Goal: Transaction & Acquisition: Purchase product/service

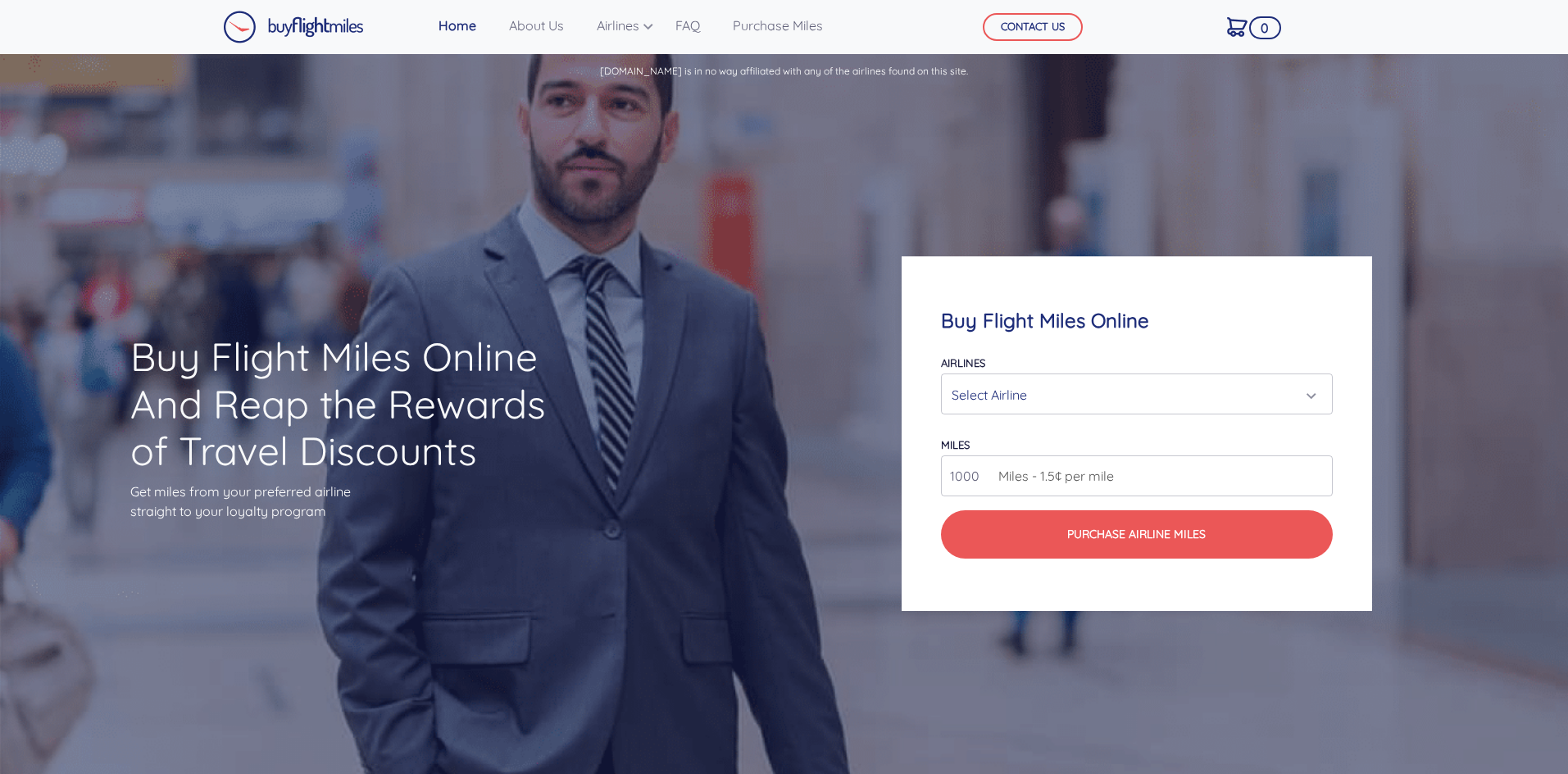
click at [1031, 382] on div "Select Airline" at bounding box center [1131, 395] width 360 height 31
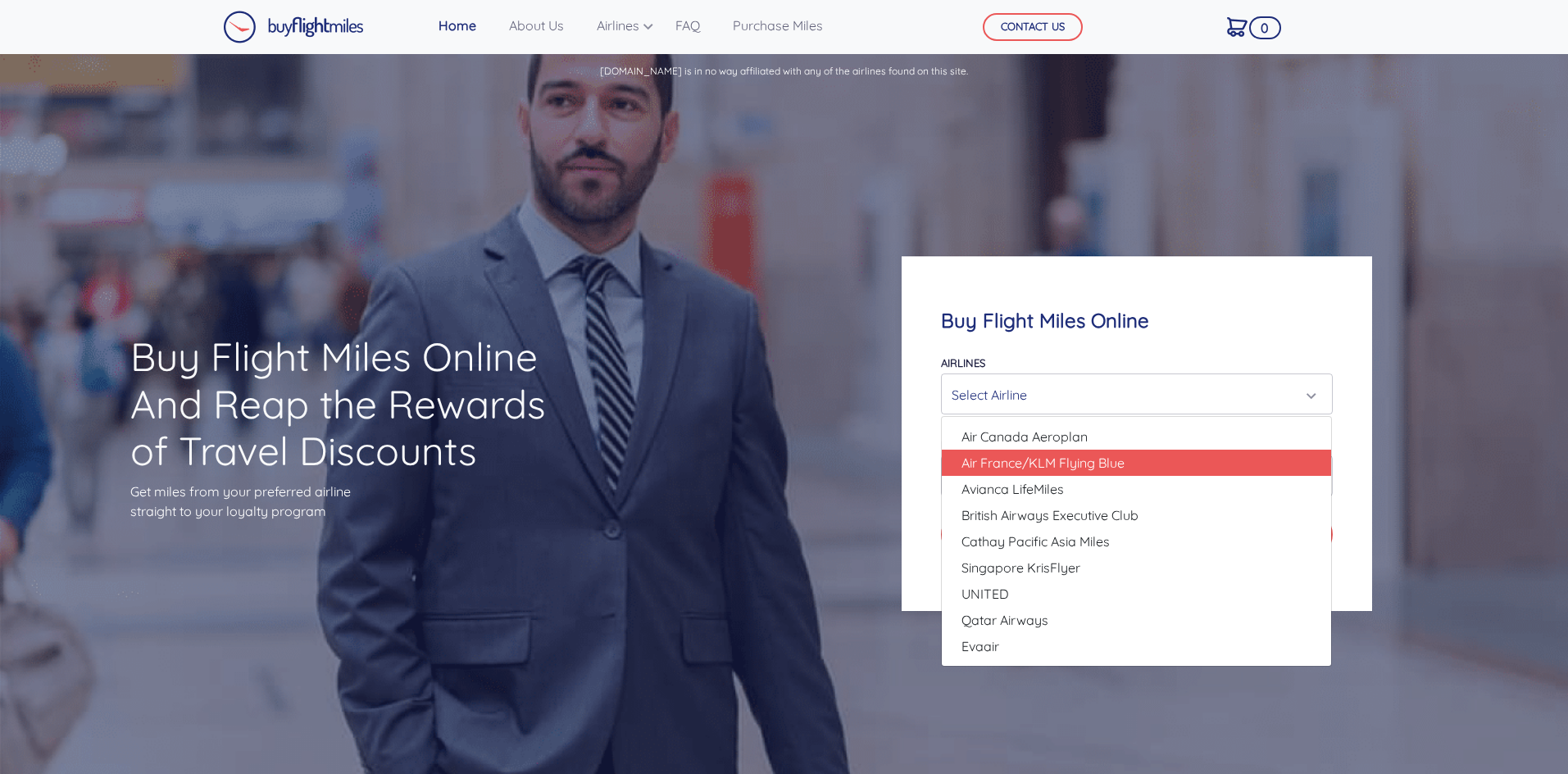
click at [1042, 464] on span "Air France/KLM Flying Blue" at bounding box center [1043, 463] width 163 height 20
select select "Air France/KLM Flying Blue"
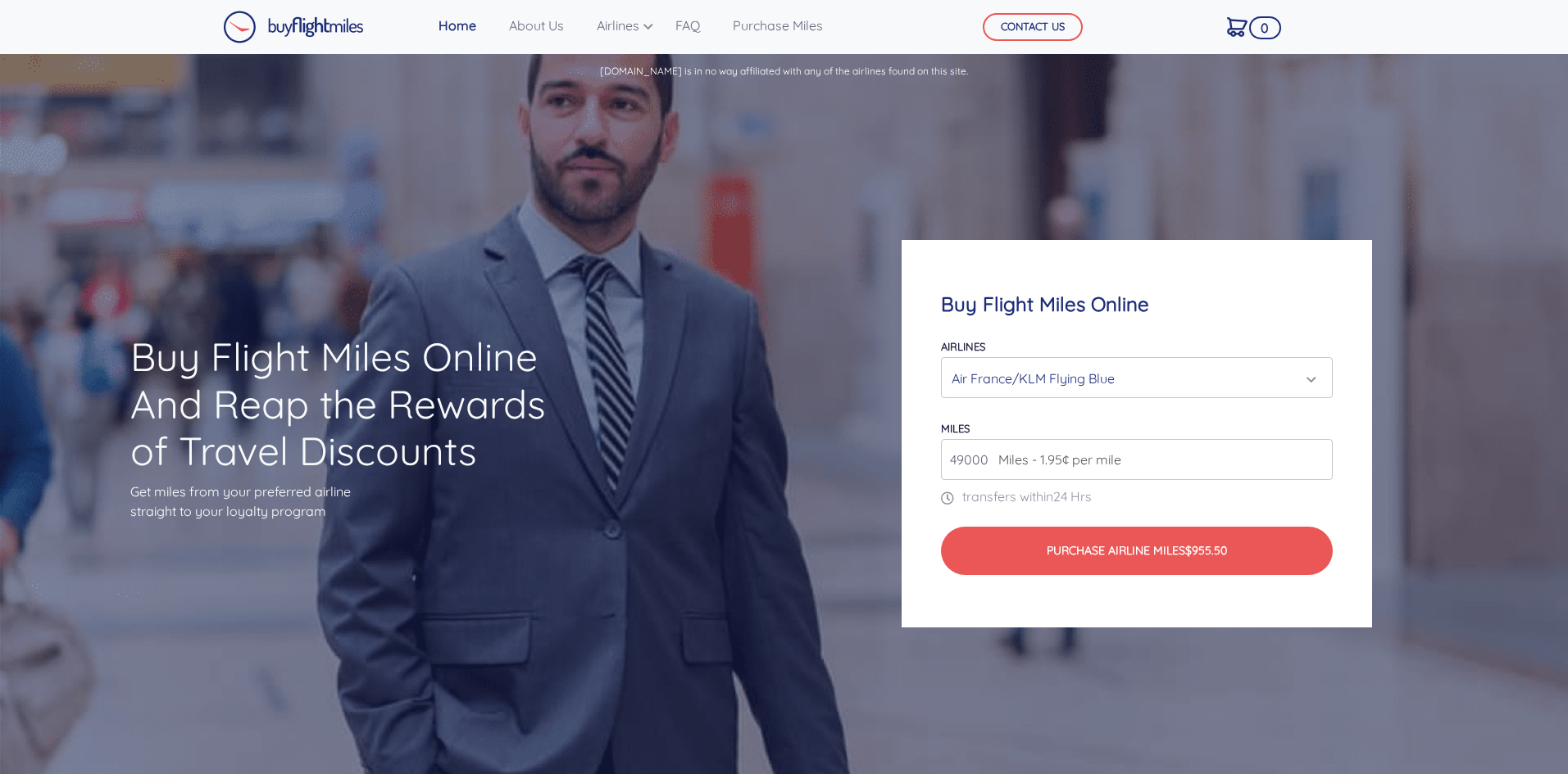
click at [1206, 460] on input "49000" at bounding box center [1136, 459] width 391 height 41
click at [1320, 464] on input "49000" at bounding box center [1136, 459] width 391 height 41
click at [1315, 456] on input "50000" at bounding box center [1136, 459] width 391 height 41
click at [1315, 456] on input "51000" at bounding box center [1136, 459] width 391 height 41
click at [1315, 456] on input "52000" at bounding box center [1136, 459] width 391 height 41
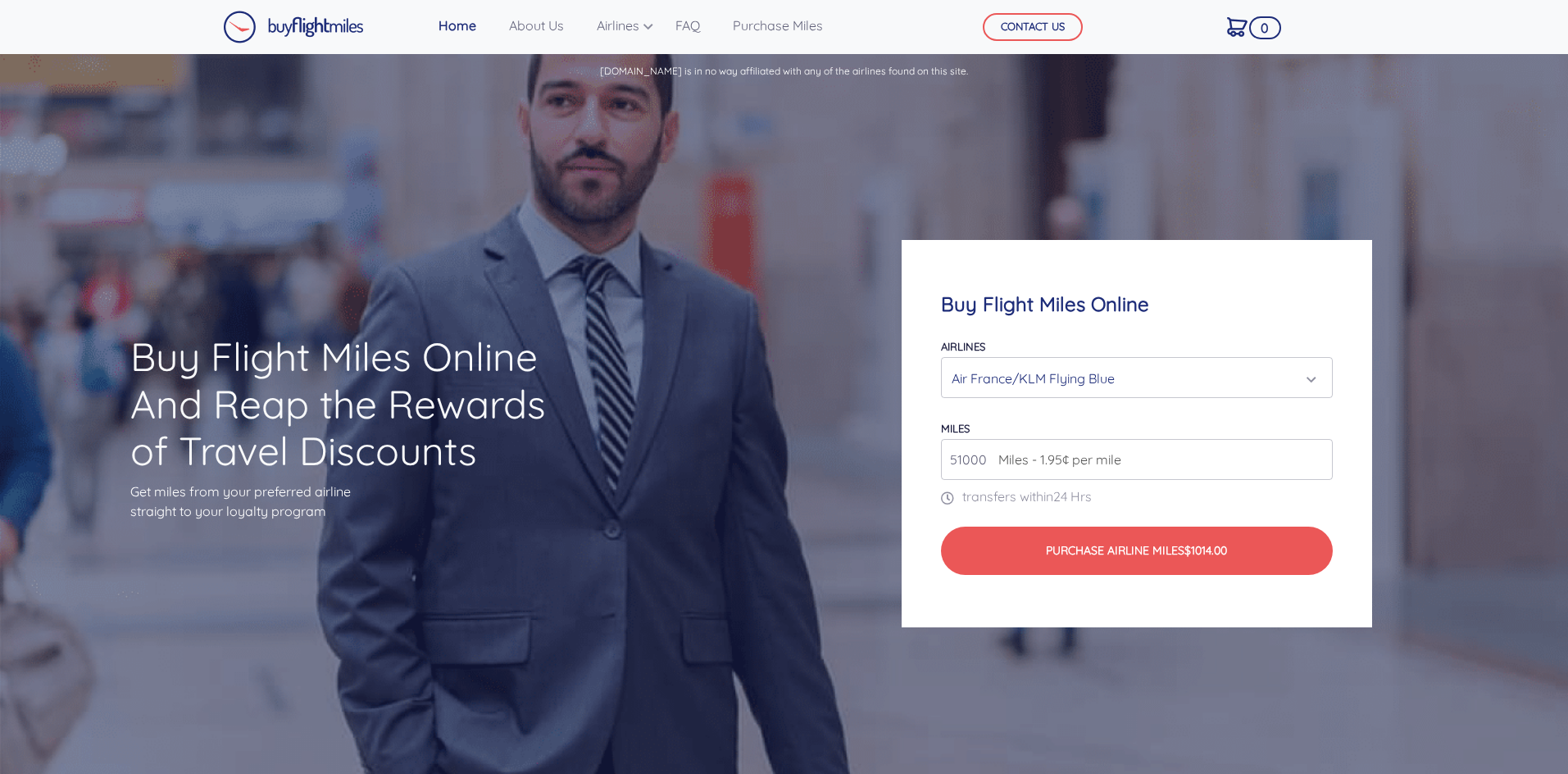
type input "51000"
click at [1316, 460] on input "51000" at bounding box center [1136, 459] width 391 height 41
click at [1245, 364] on div "Air France/KLM Flying Blue" at bounding box center [1131, 379] width 360 height 31
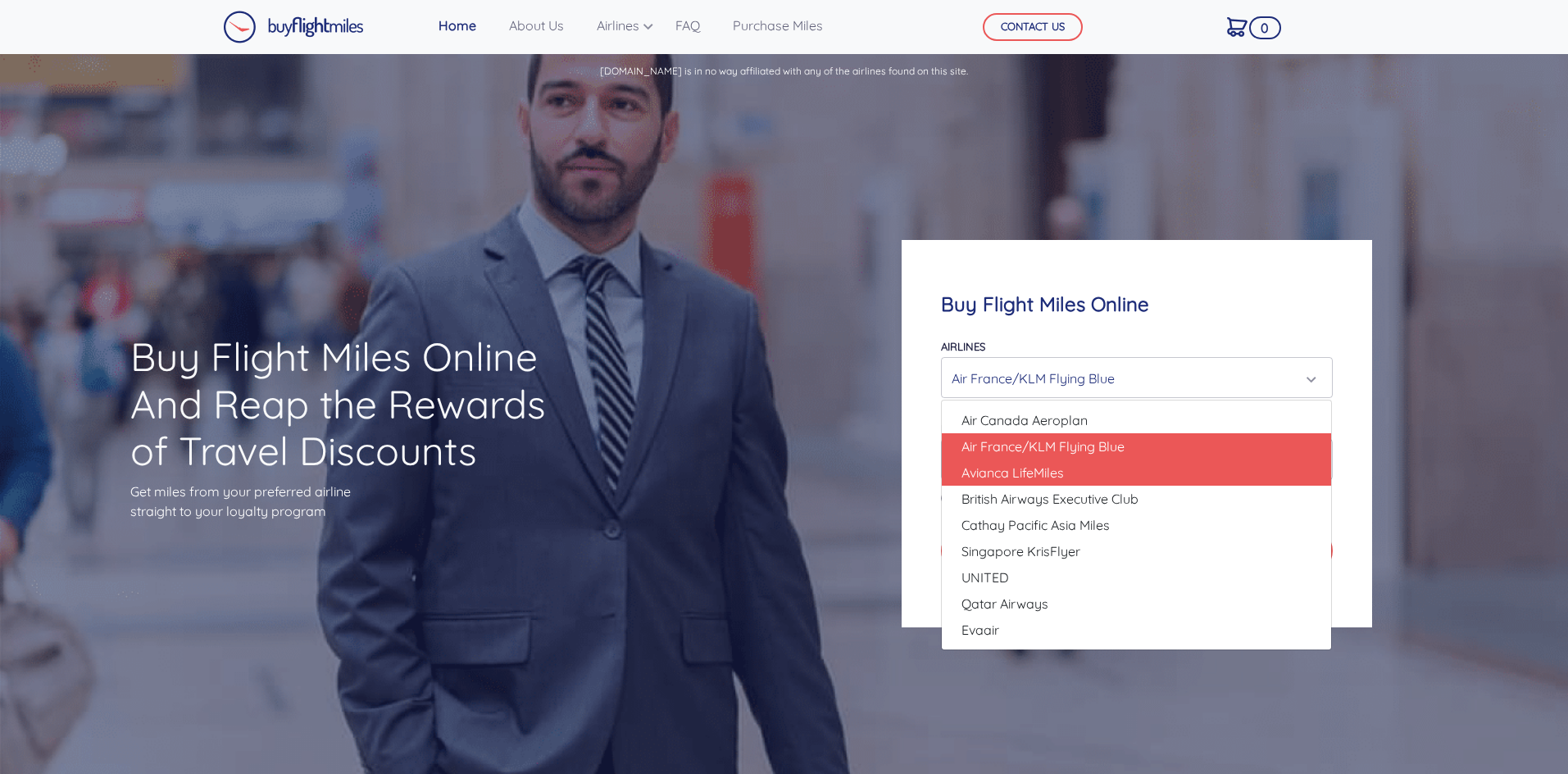
click at [1055, 472] on span "Avianca LifeMiles" at bounding box center [1013, 472] width 102 height 20
select select "Avianca LifeMiles"
type input "49000"
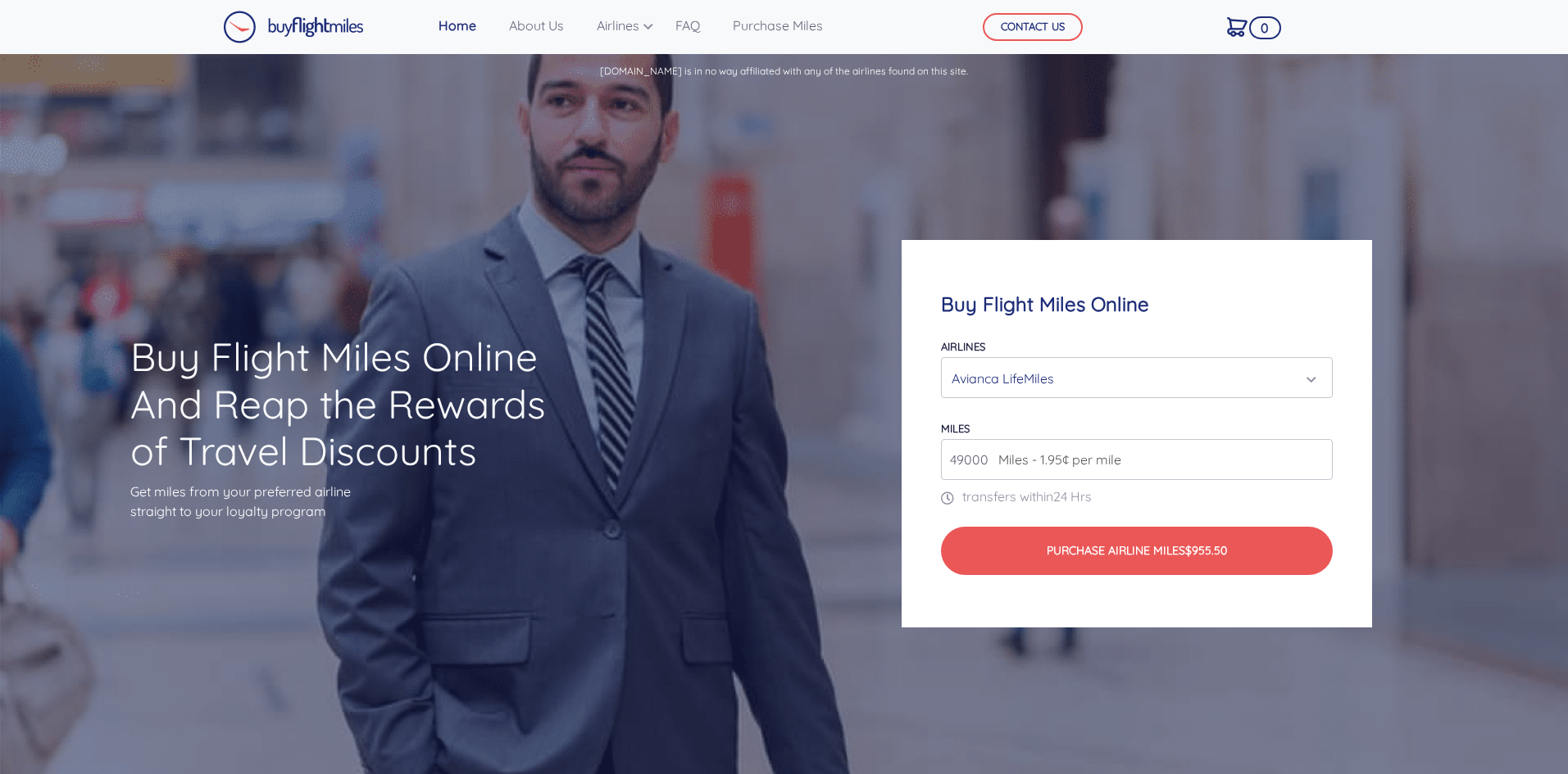
click at [1190, 367] on div "Avianca LifeMiles" at bounding box center [1131, 379] width 360 height 31
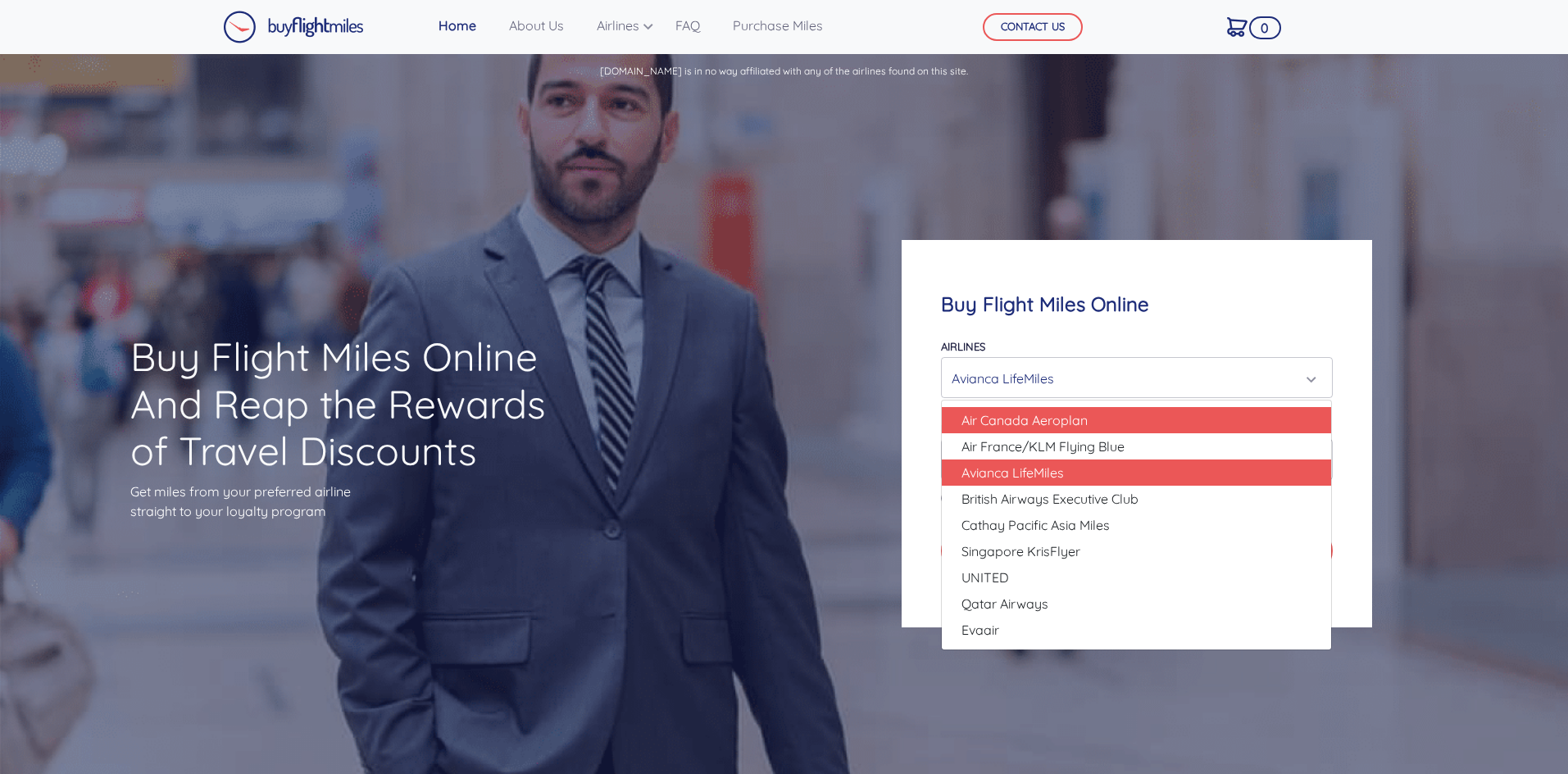
click at [1072, 425] on span "Air Canada Aeroplan" at bounding box center [1025, 420] width 126 height 20
select select "Air Canada Aeroplan"
type input "80000"
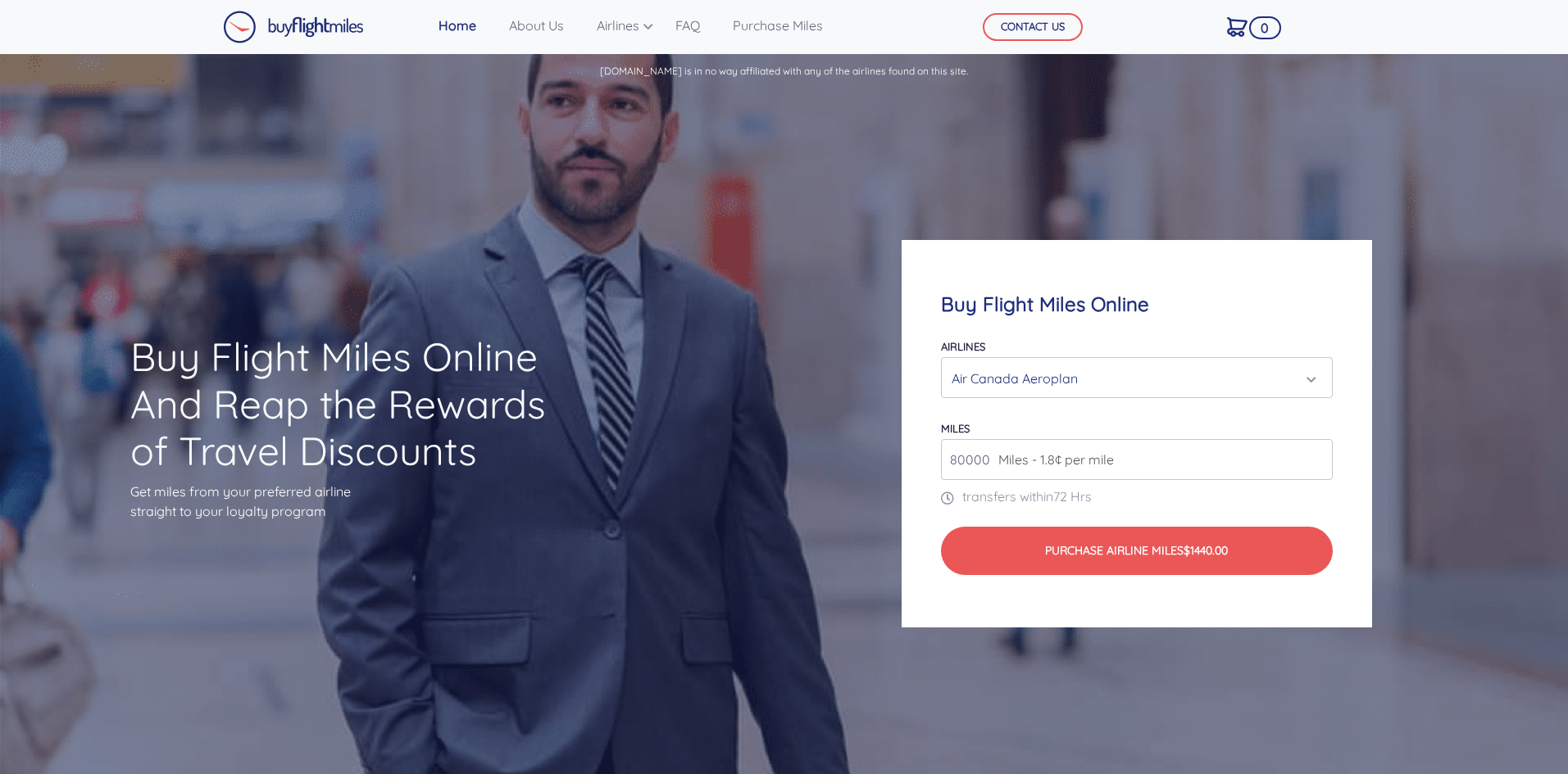
click at [1185, 361] on div "Air Canada Aeroplan" at bounding box center [1136, 377] width 389 height 39
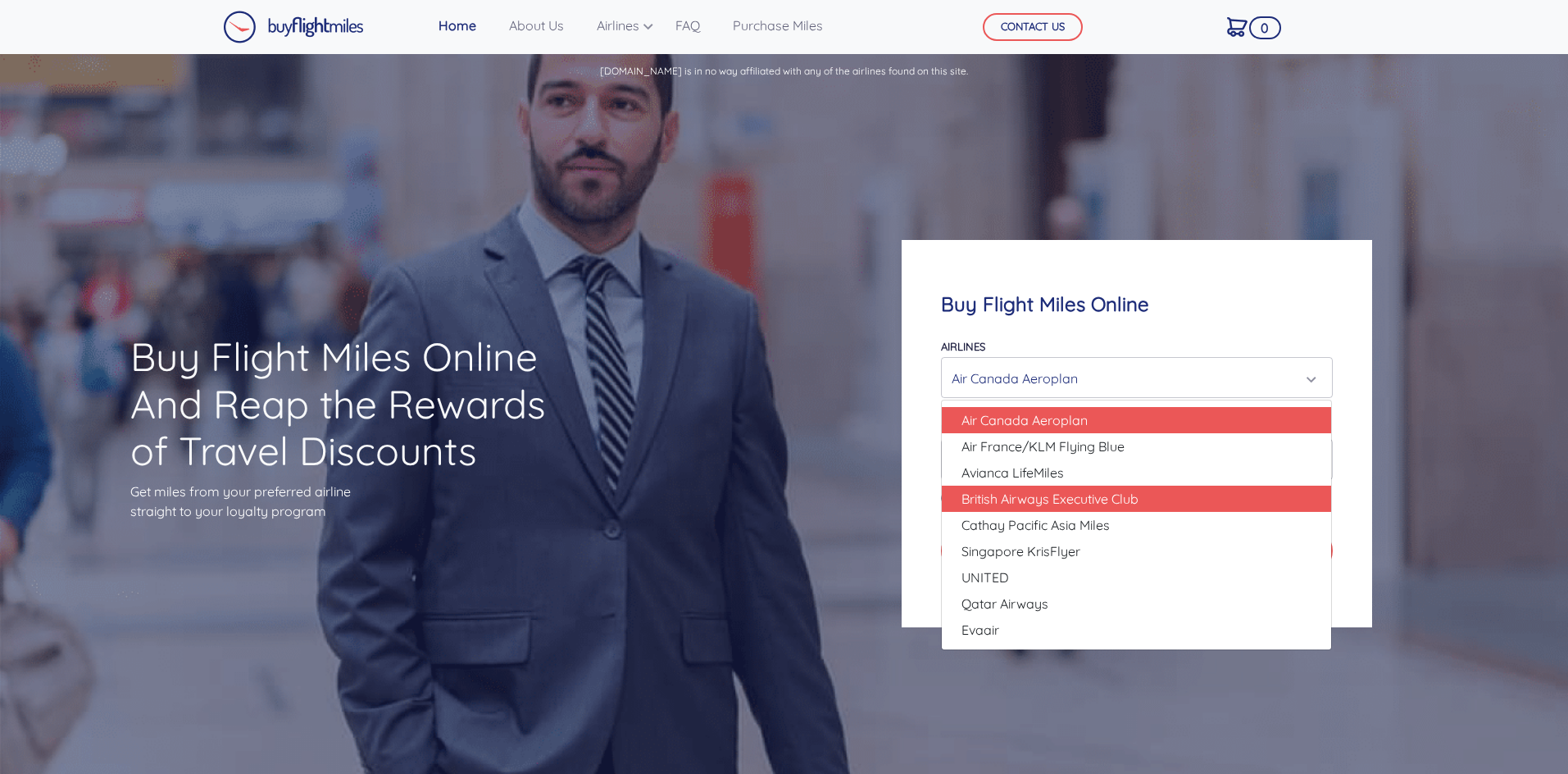
click at [1053, 499] on span "British Airways Executive Club" at bounding box center [1050, 499] width 177 height 20
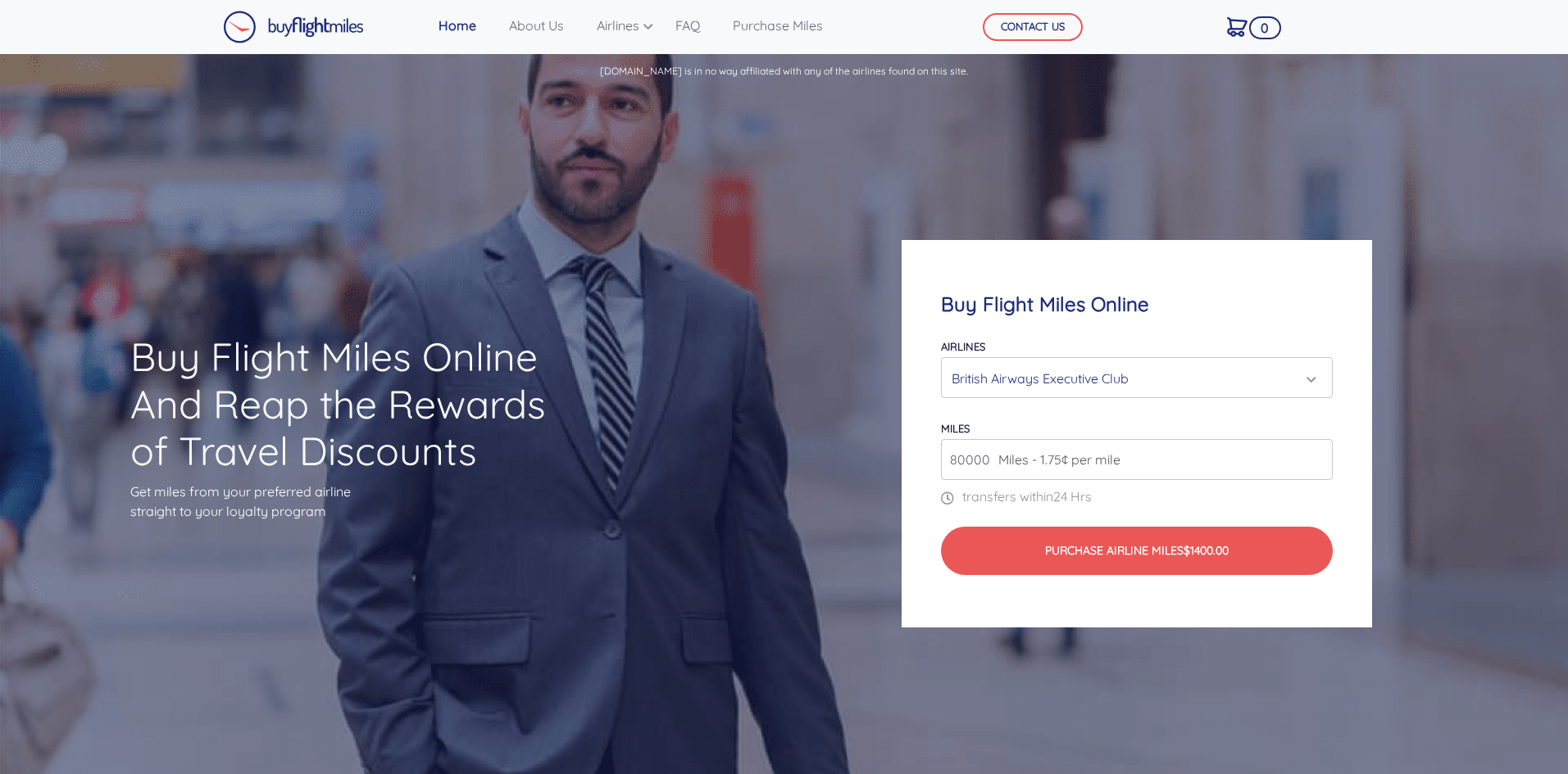
click at [1182, 368] on div "British Airways Executive Club" at bounding box center [1131, 379] width 360 height 31
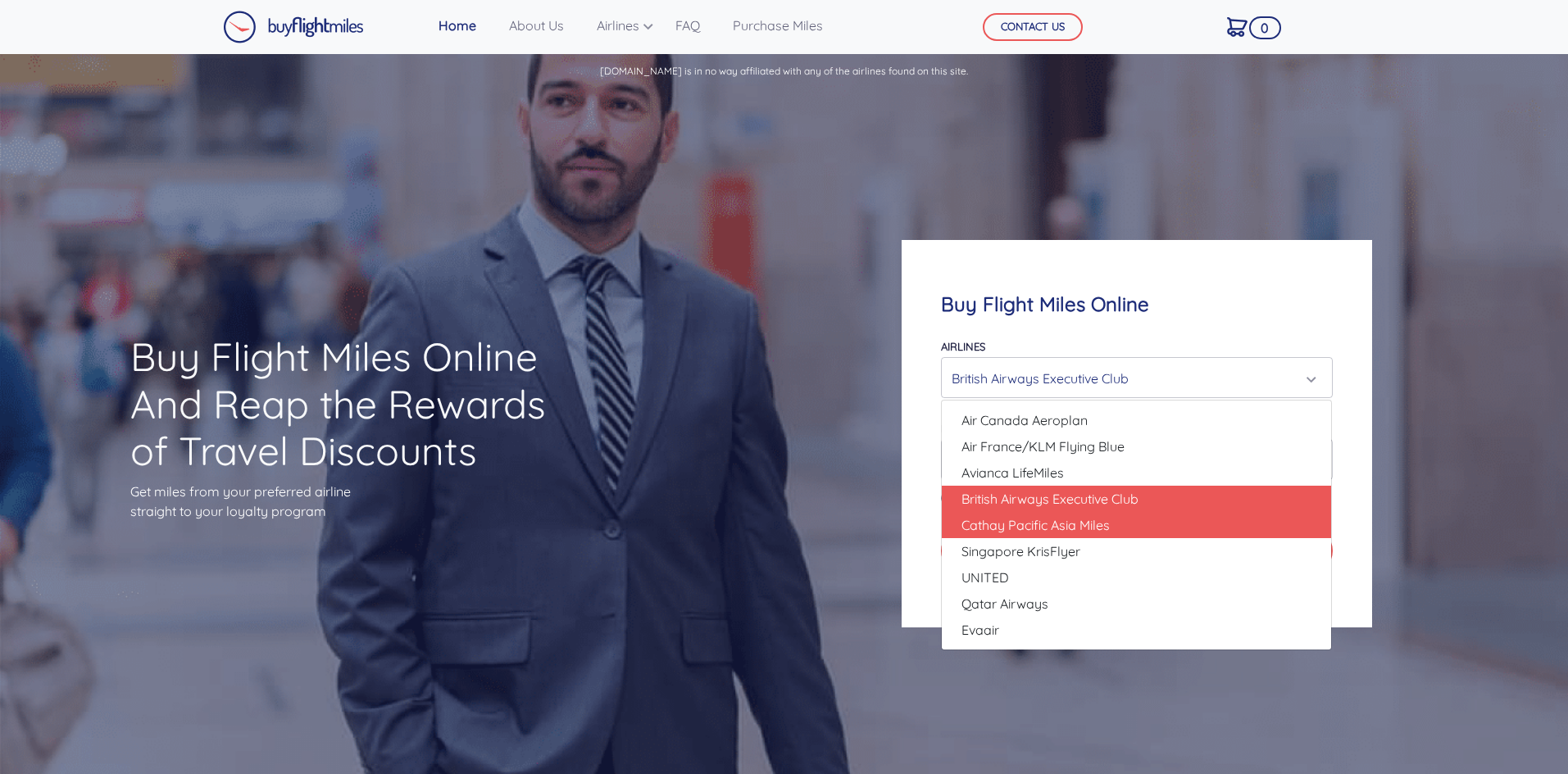
click at [1087, 525] on span "Cathay Pacific Asia Miles" at bounding box center [1036, 525] width 149 height 20
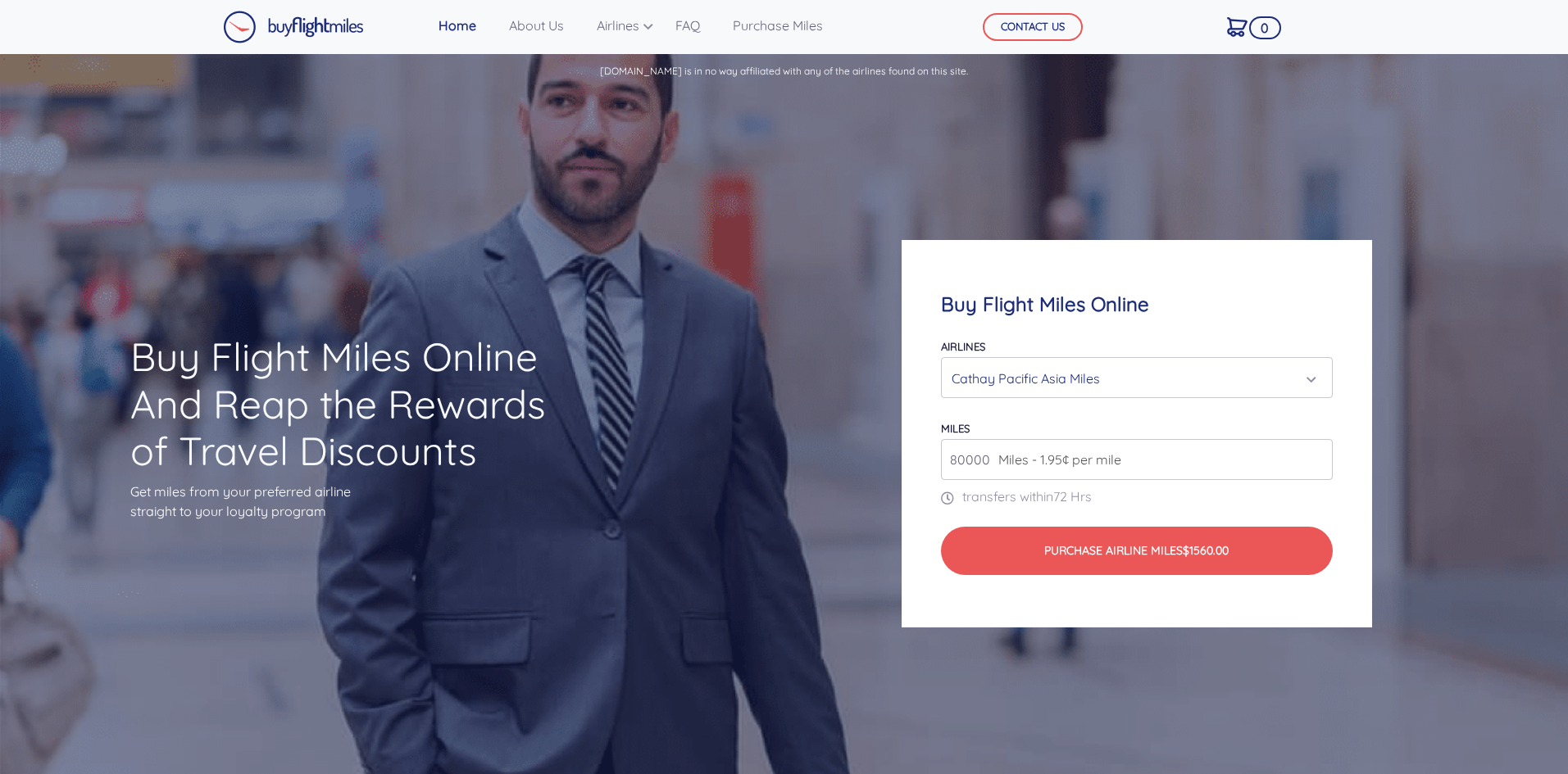
click at [1120, 383] on div "Cathay Pacific Asia Miles" at bounding box center [1131, 379] width 360 height 31
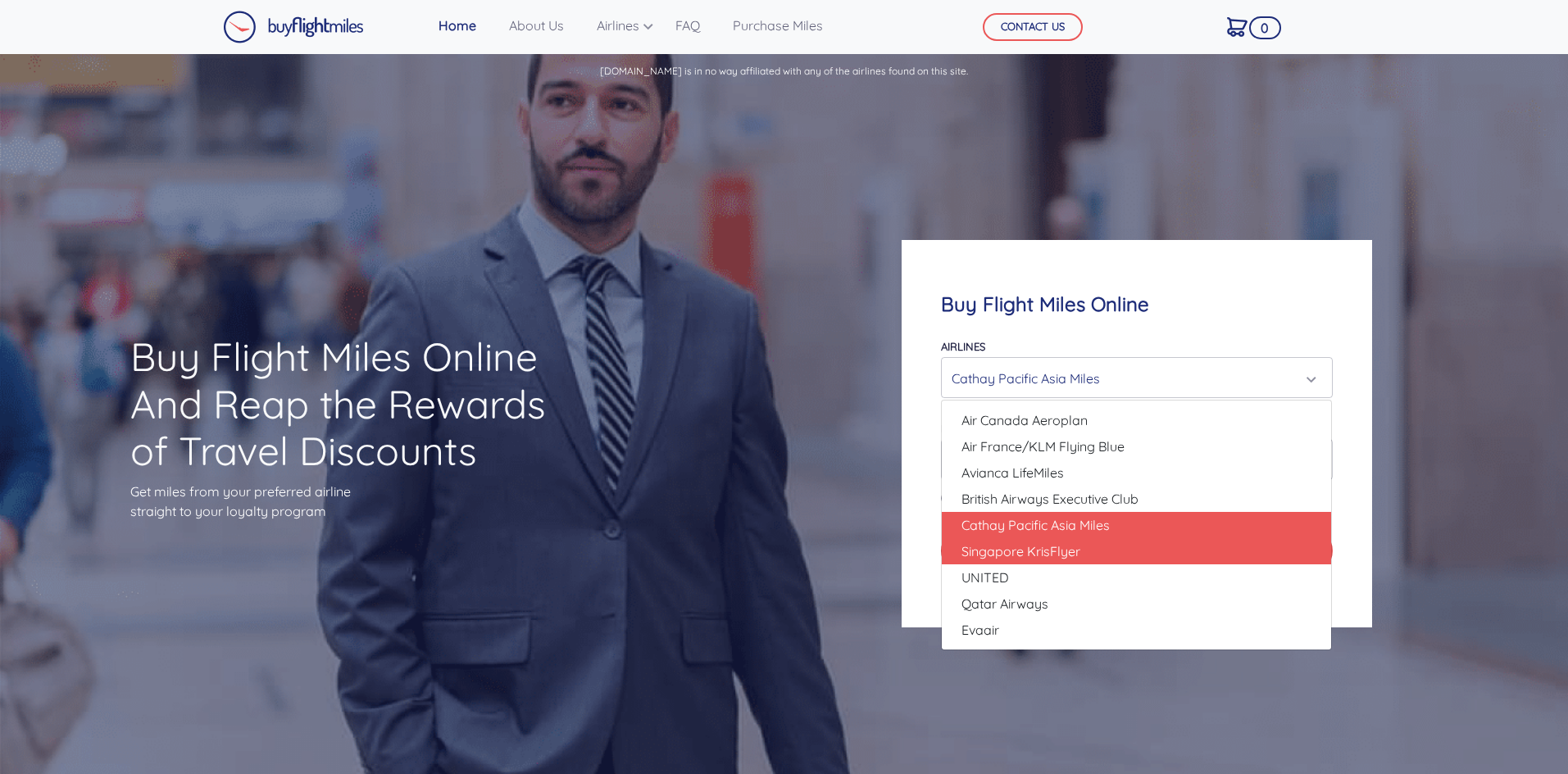
click at [1068, 551] on span "Singapore KrisFlyer" at bounding box center [1021, 551] width 118 height 20
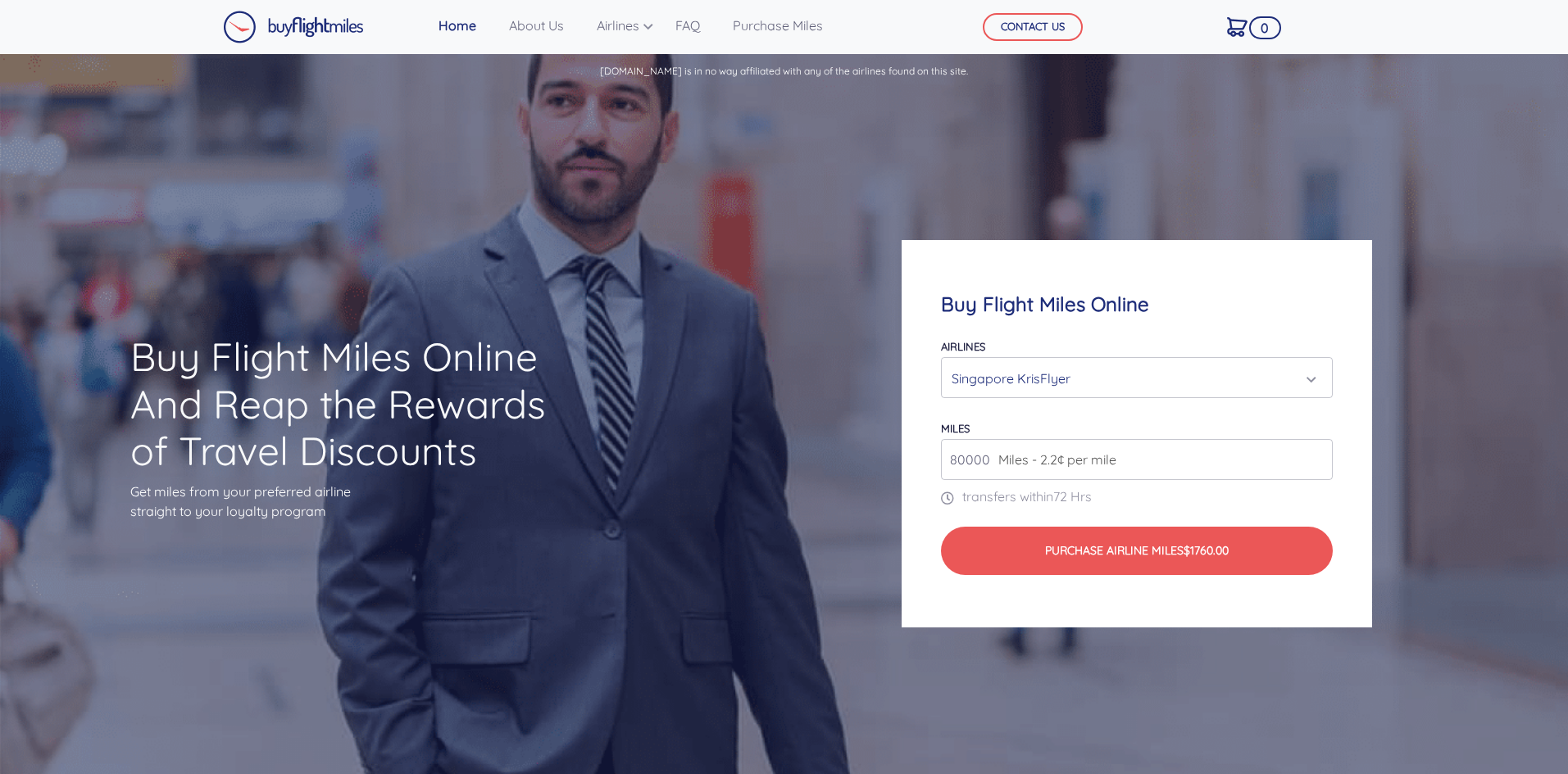
click at [1113, 380] on div "Singapore KrisFlyer" at bounding box center [1131, 379] width 360 height 31
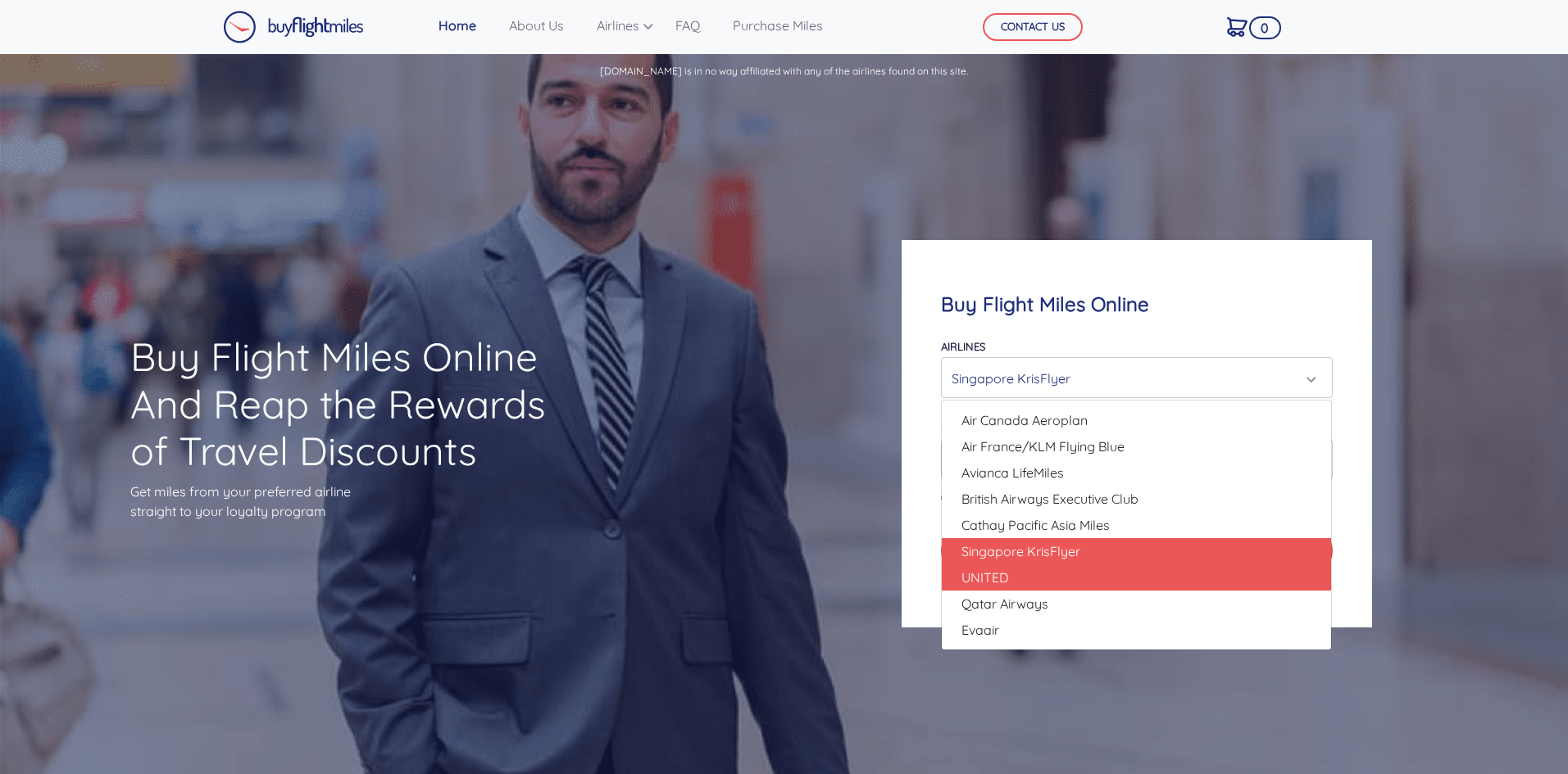
click at [1060, 566] on link "UNITED" at bounding box center [1136, 578] width 389 height 26
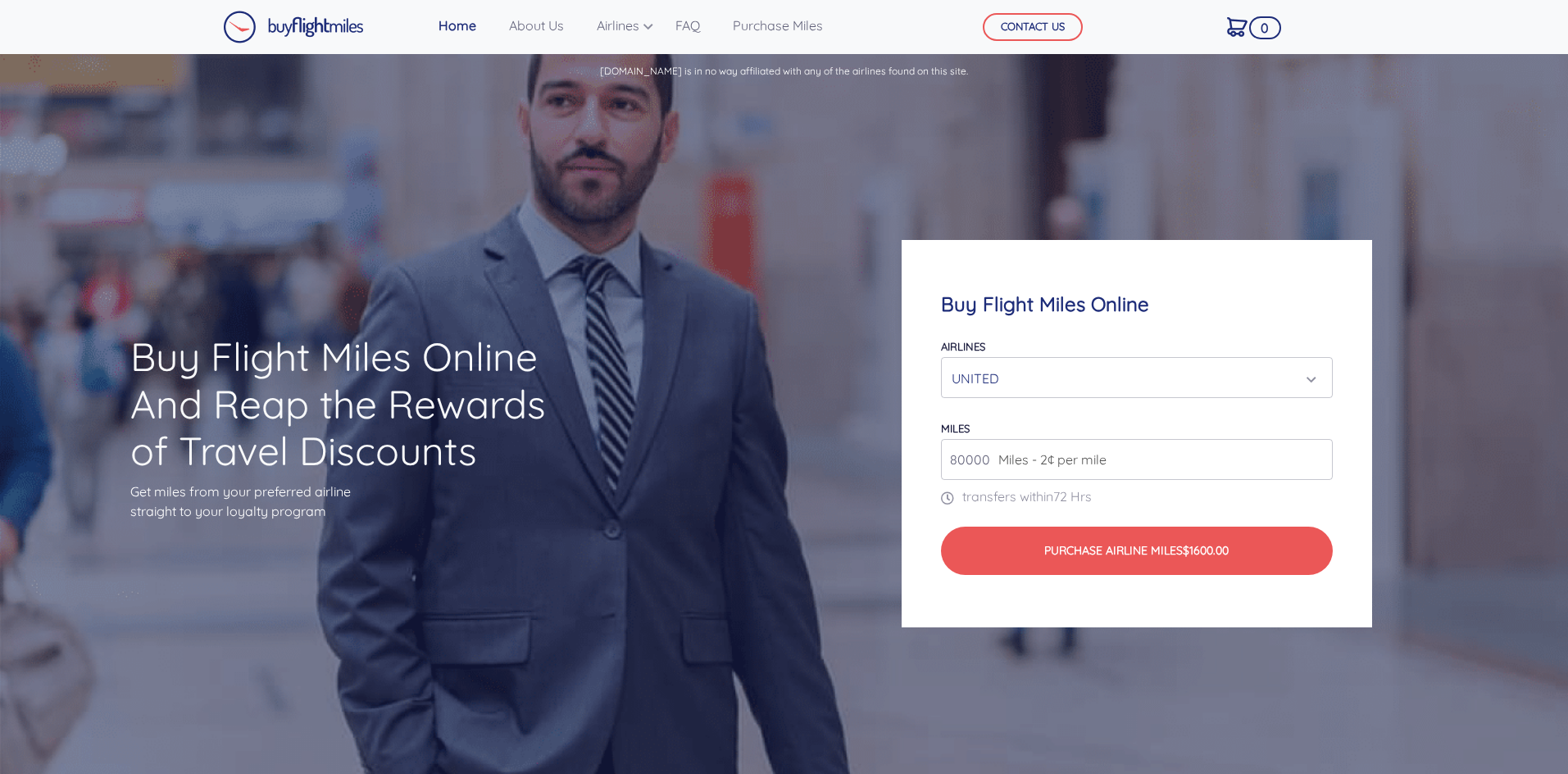
click at [1098, 372] on div "UNITED" at bounding box center [1131, 379] width 360 height 31
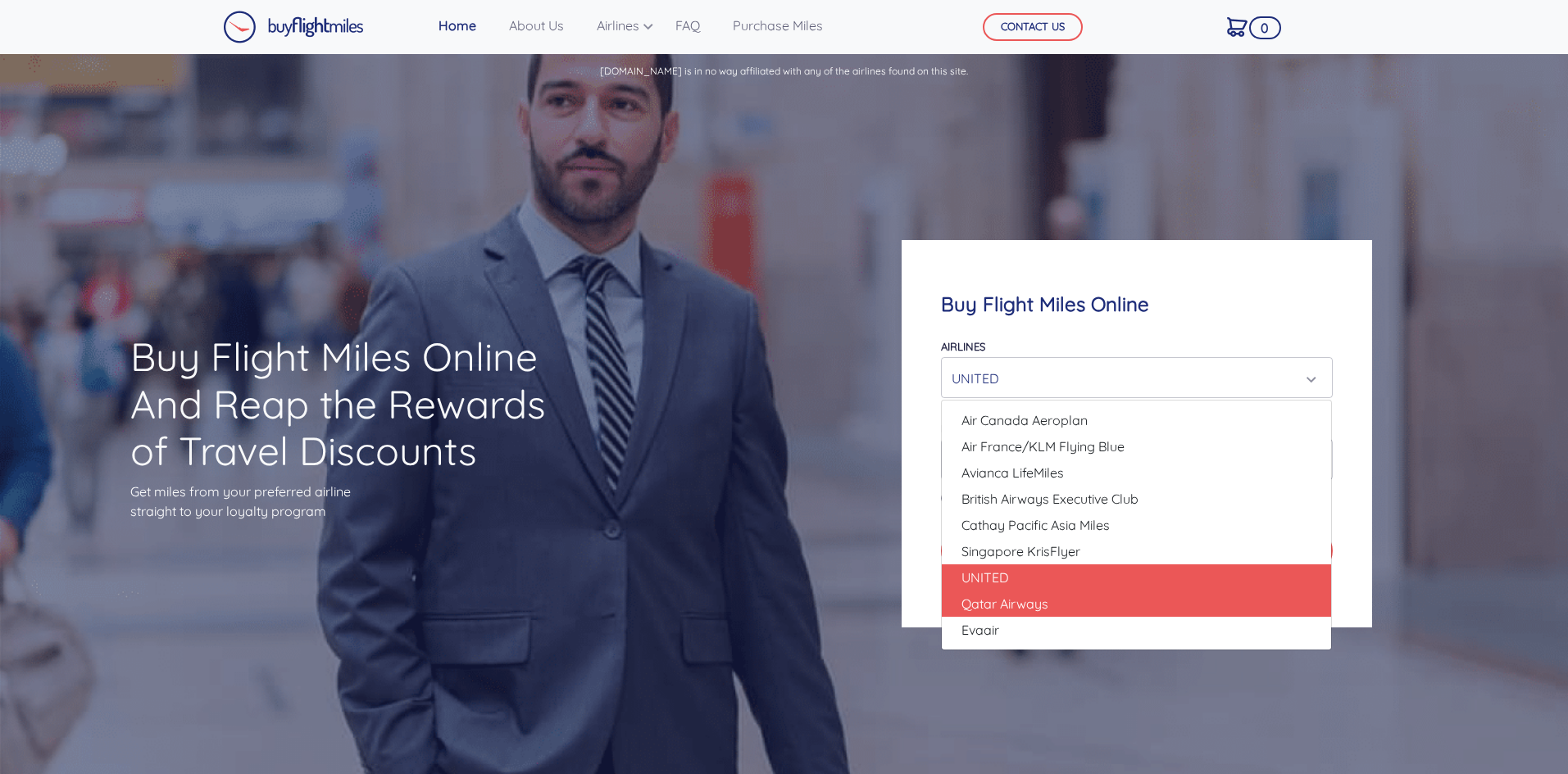
click at [1042, 602] on span "Qatar Airways" at bounding box center [1005, 604] width 86 height 20
select select "Qatar Airways"
type input "10000"
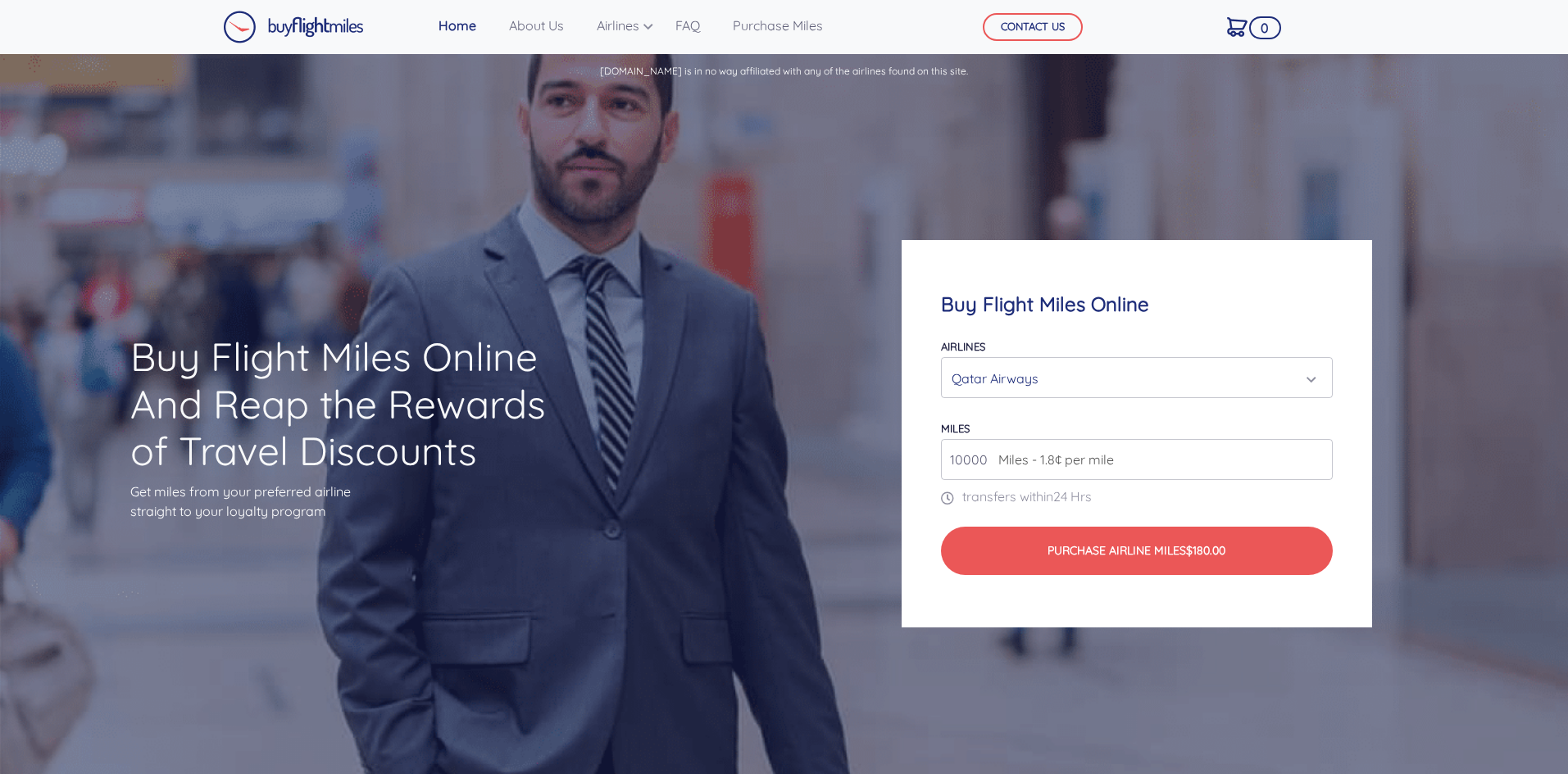
click at [1065, 379] on div "Qatar Airways" at bounding box center [1131, 379] width 360 height 31
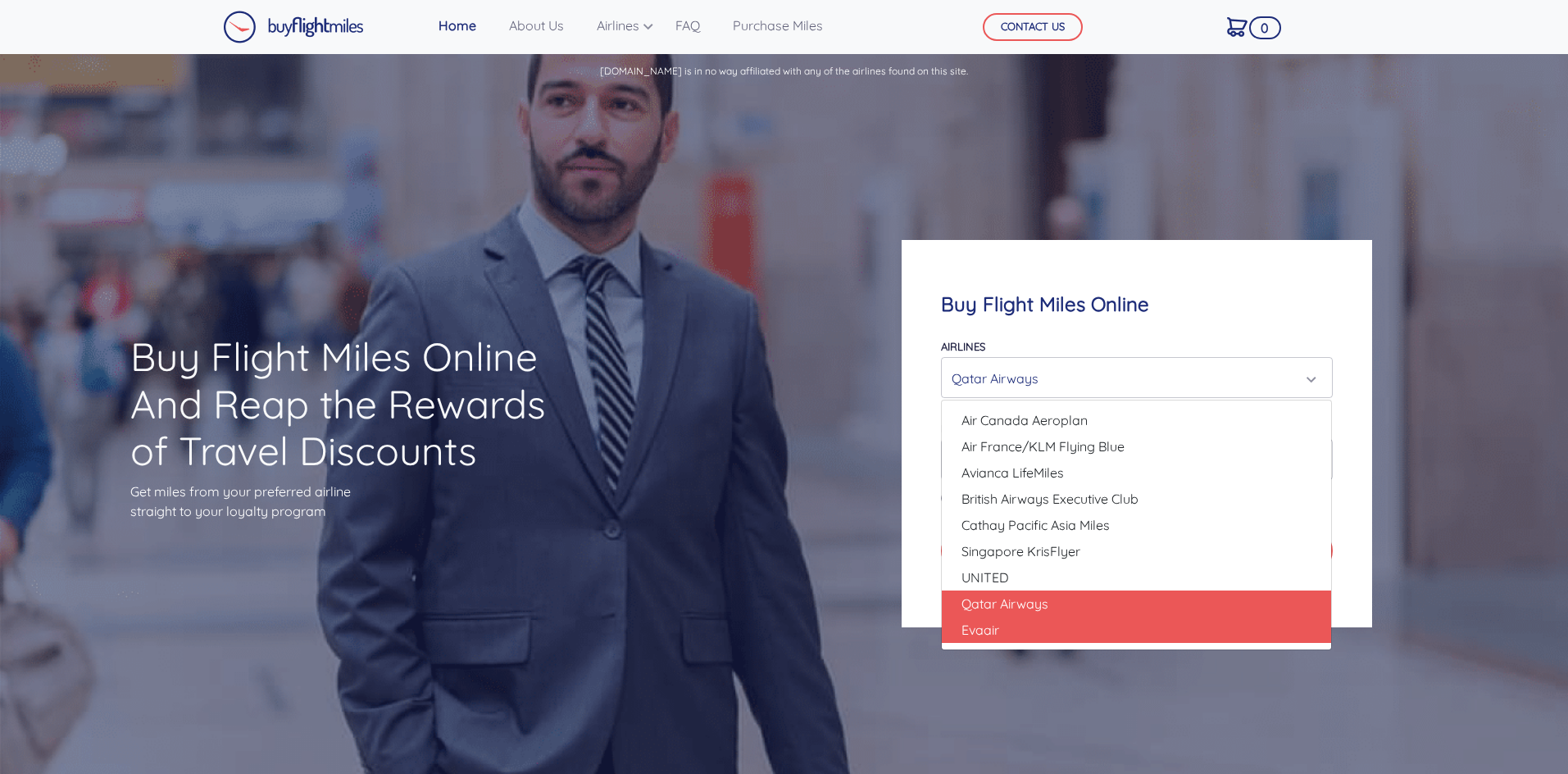
click at [1020, 634] on link "Evaair" at bounding box center [1136, 630] width 389 height 26
select select "Evaair"
type input "50000"
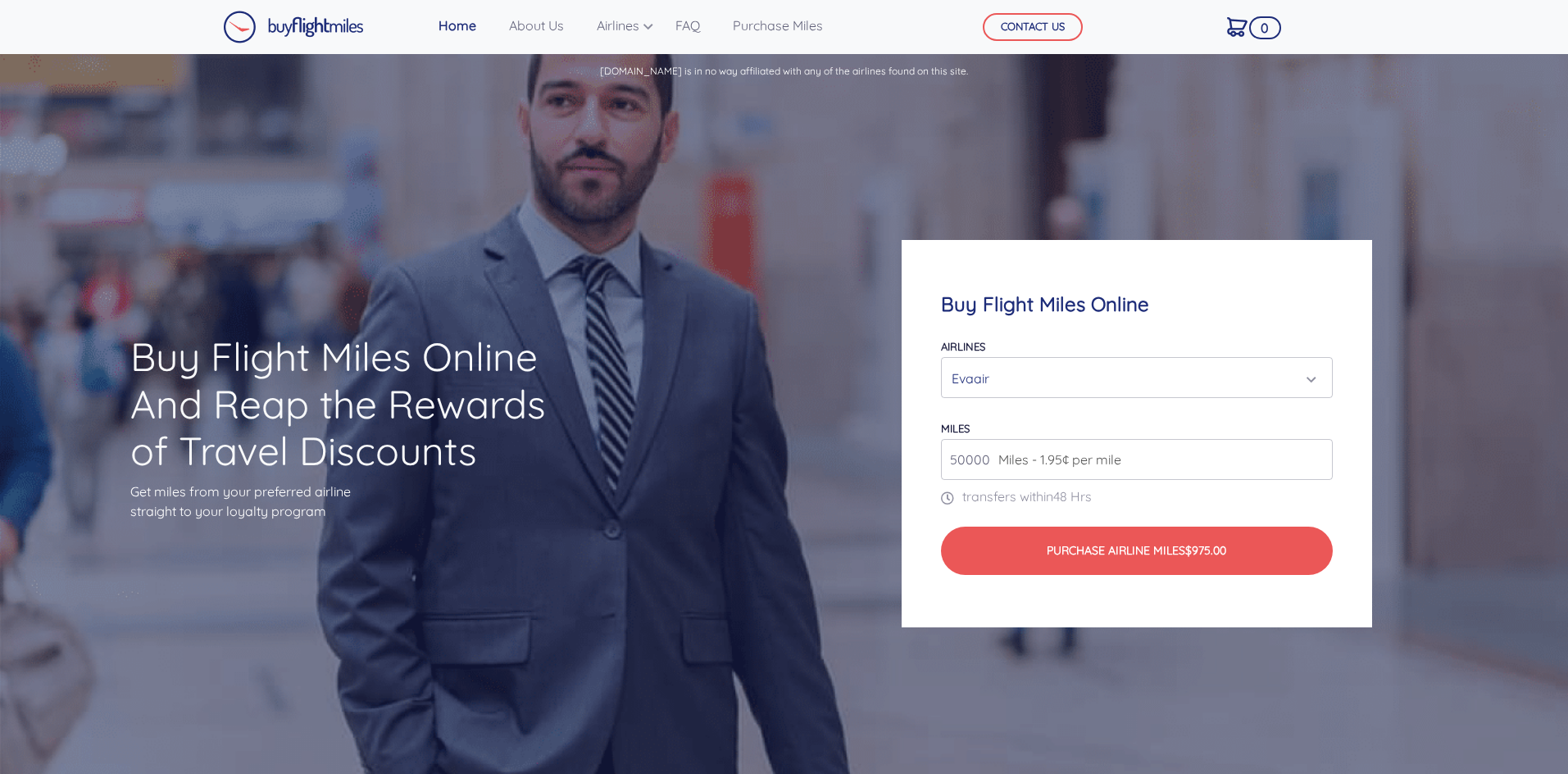
click at [1085, 368] on div "Evaair" at bounding box center [1131, 379] width 360 height 31
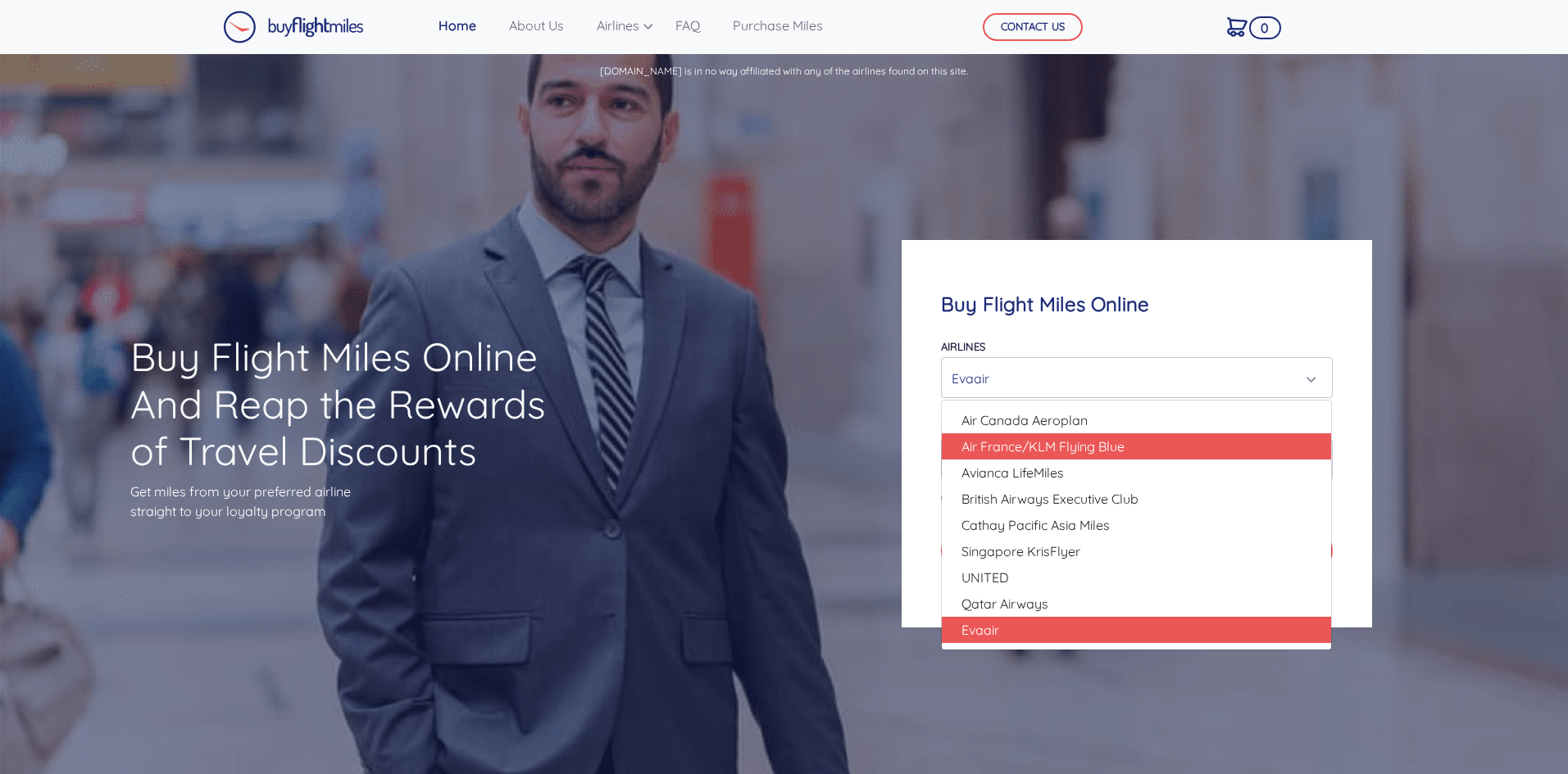
click at [1040, 445] on span "Air France/KLM Flying Blue" at bounding box center [1043, 446] width 163 height 20
select select "Air France/KLM Flying Blue"
type input "49000"
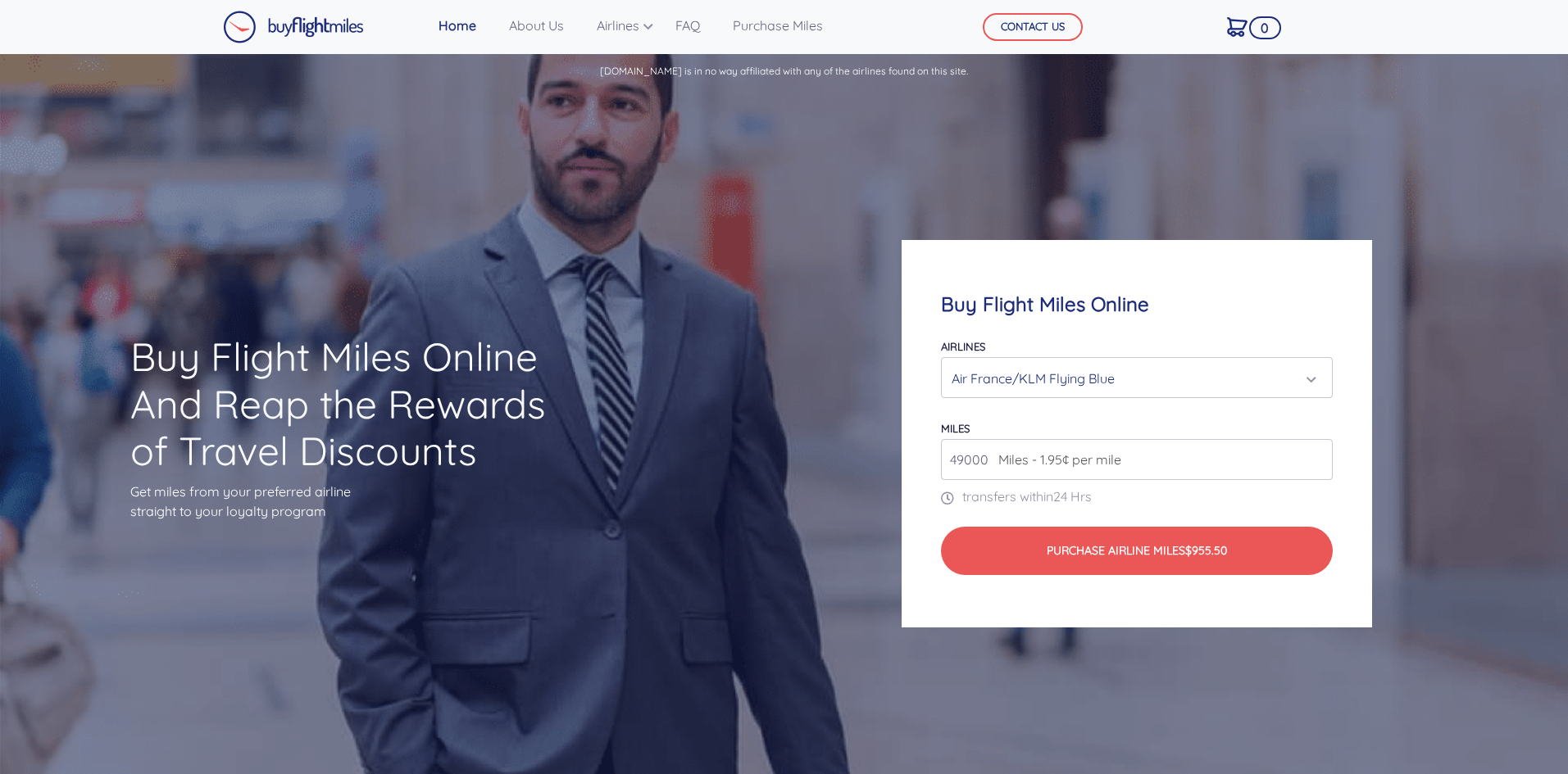
drag, startPoint x: 349, startPoint y: 504, endPoint x: 73, endPoint y: 494, distance: 276.2
click at [73, 494] on div "Buy Flight Miles Online And Reap the Rewards of Travel Discounts Get miles from…" at bounding box center [784, 433] width 1568 height 684
click at [790, 19] on link "Purchase Miles" at bounding box center [778, 25] width 103 height 33
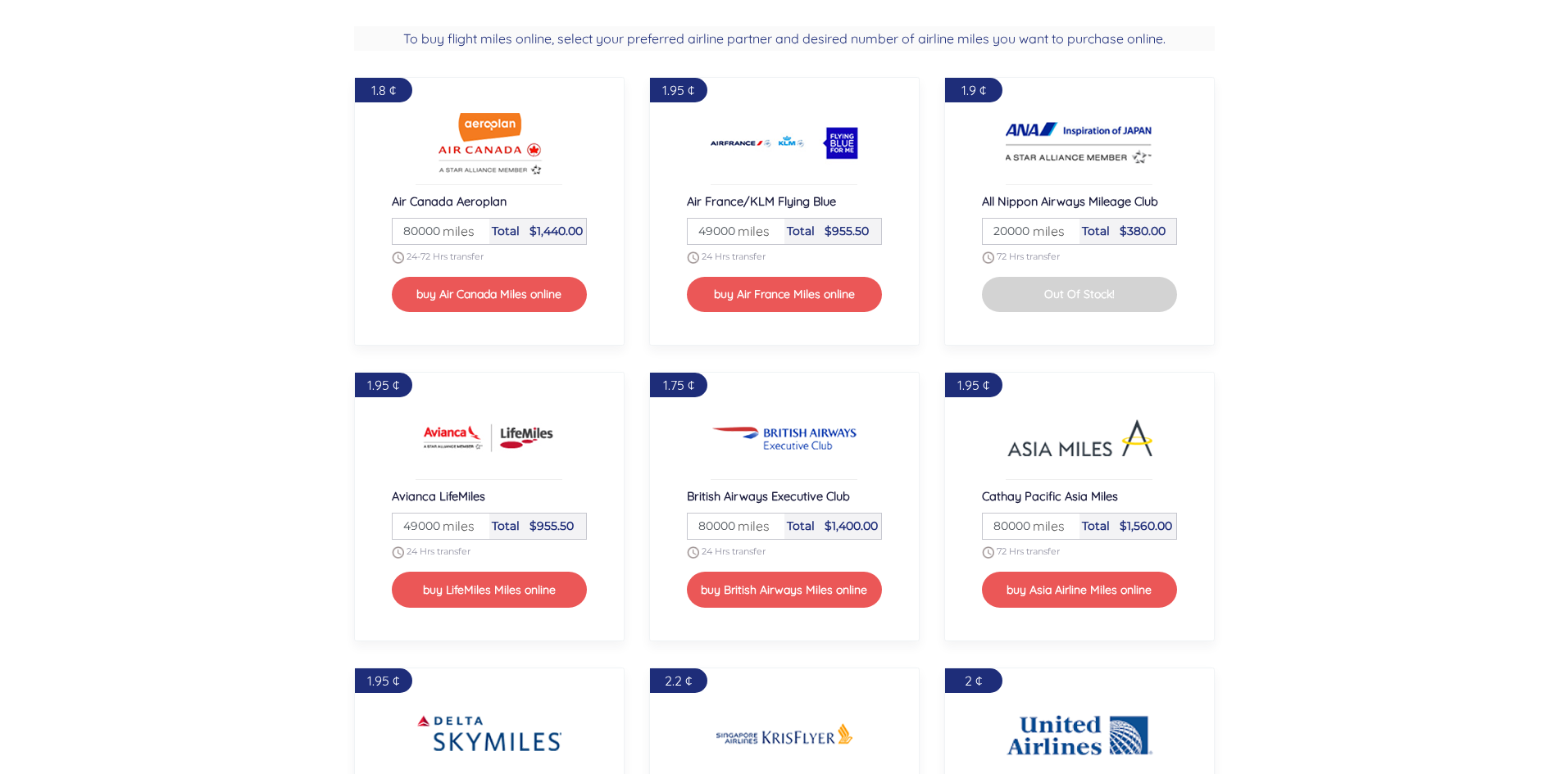
click at [731, 231] on span "miles" at bounding box center [749, 231] width 40 height 20
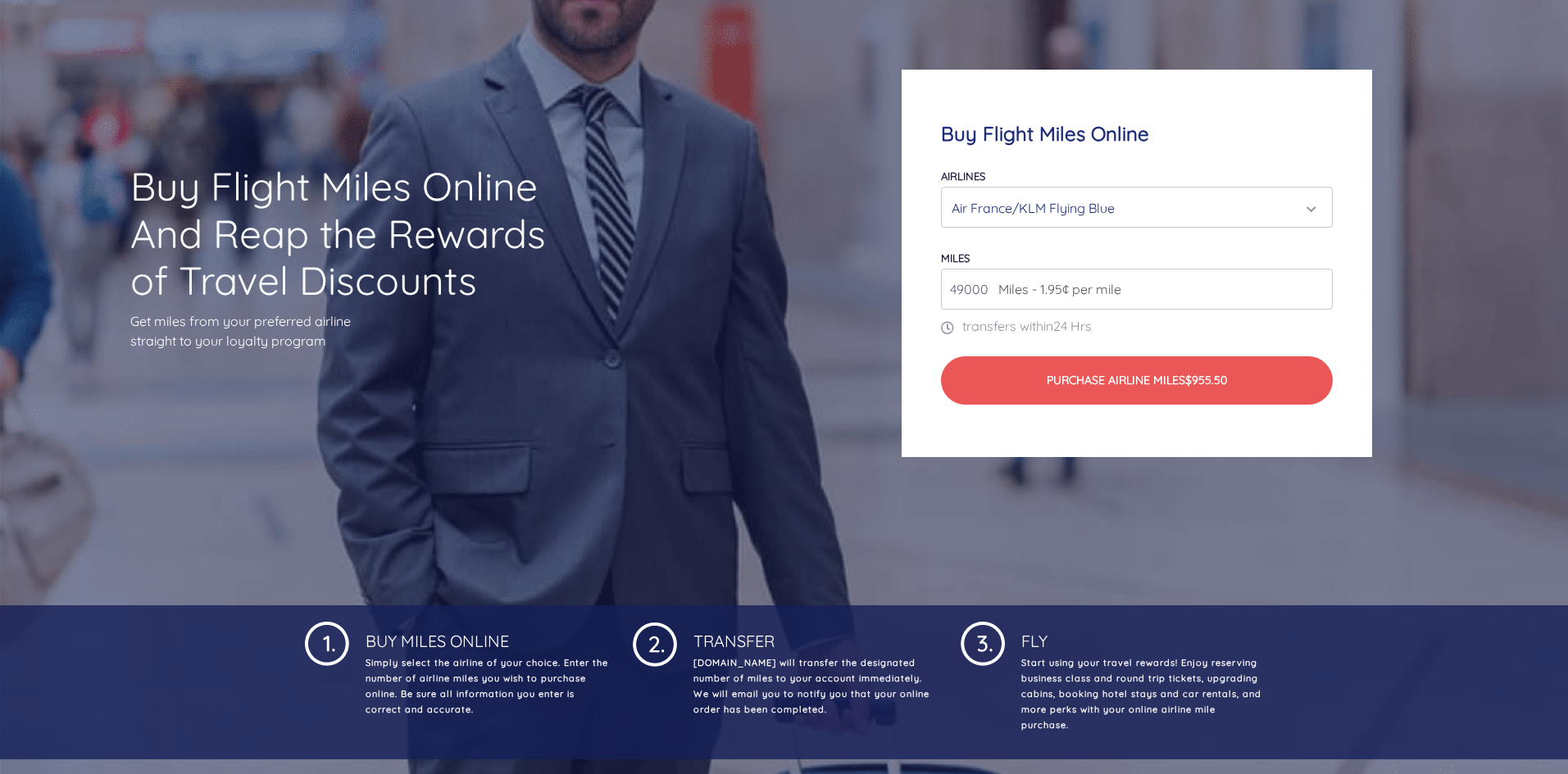
scroll to position [0, 0]
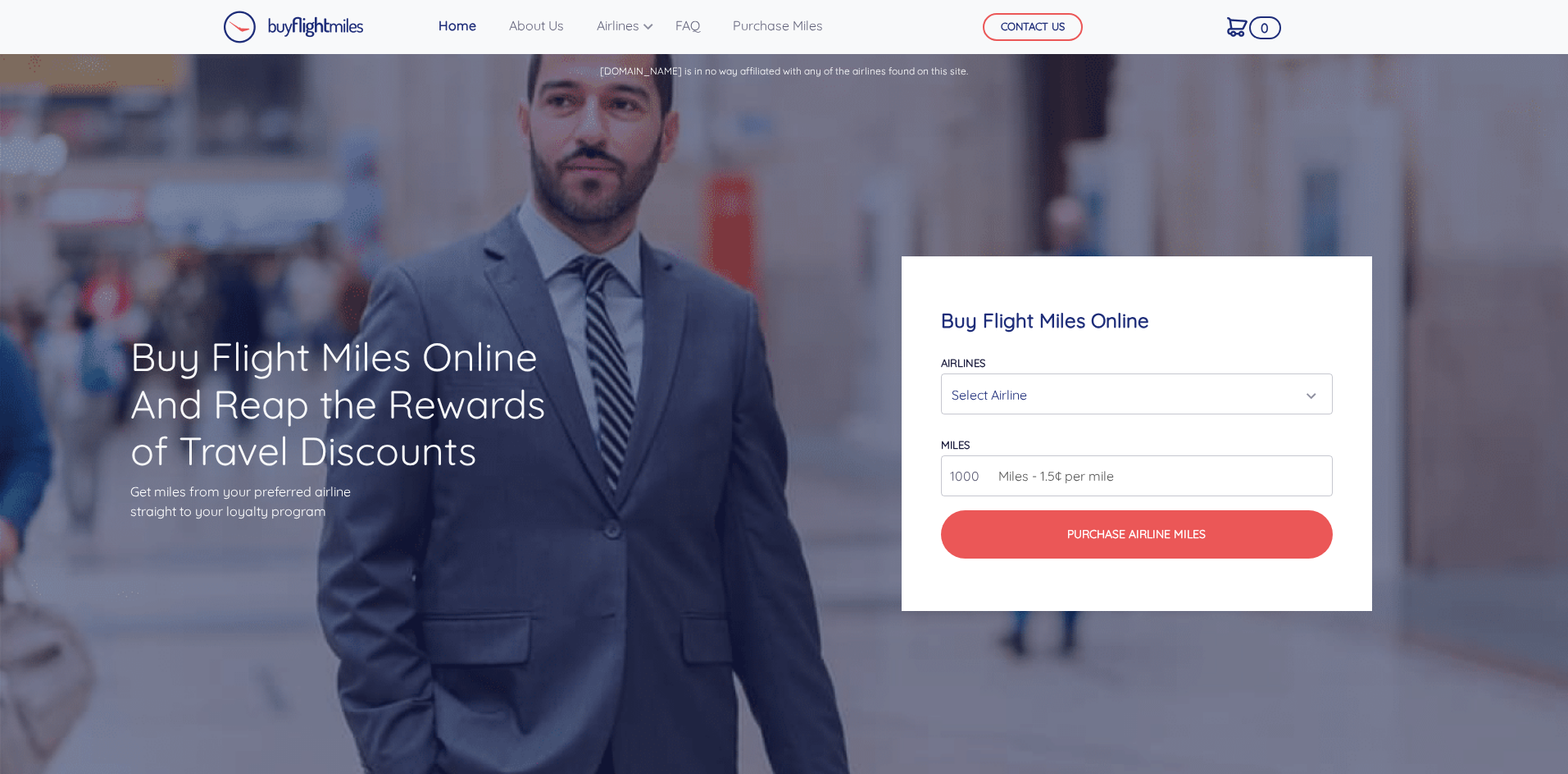
click at [1099, 387] on div "Select Airline" at bounding box center [1131, 395] width 360 height 31
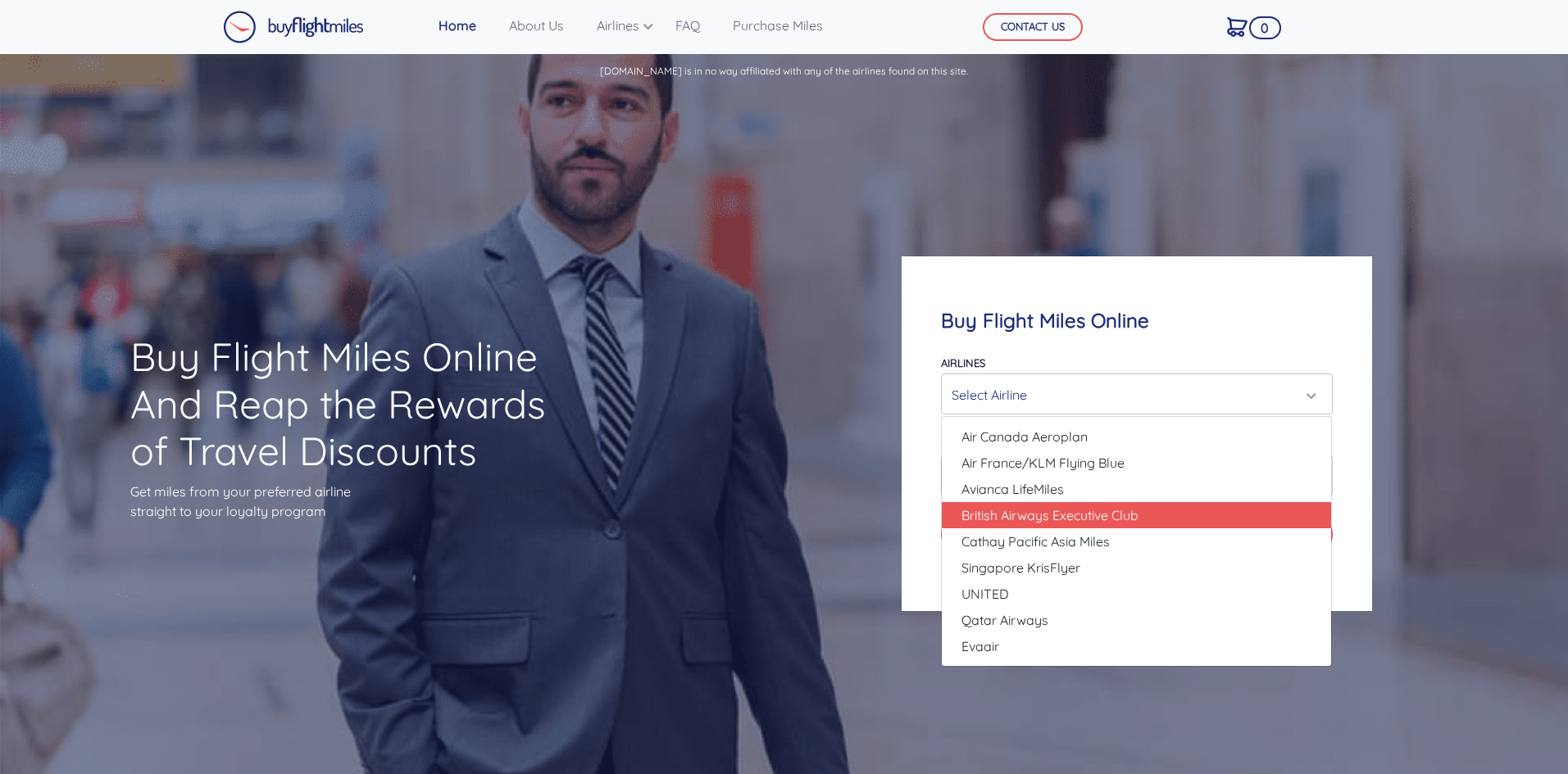
click at [1051, 509] on span "British Airways Executive Club" at bounding box center [1050, 515] width 177 height 20
select select "British Airways Executive Club"
type input "80000"
